Goal: Information Seeking & Learning: Learn about a topic

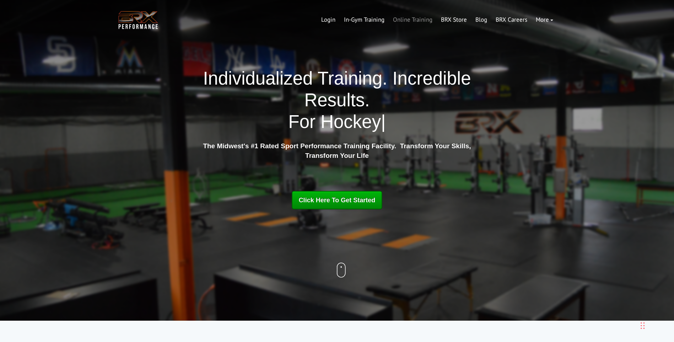
click at [413, 21] on link "Online Training" at bounding box center [413, 19] width 48 height 17
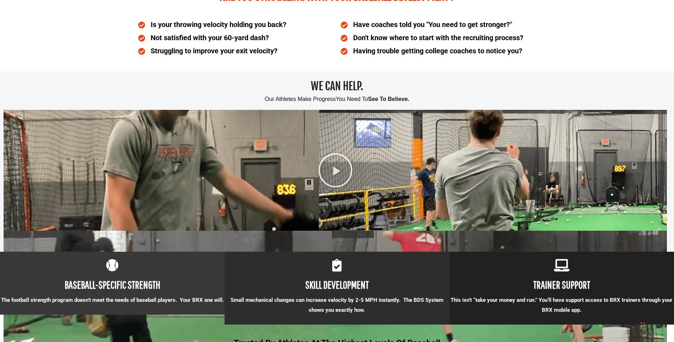
scroll to position [355, 0]
